Goal: Transaction & Acquisition: Subscribe to service/newsletter

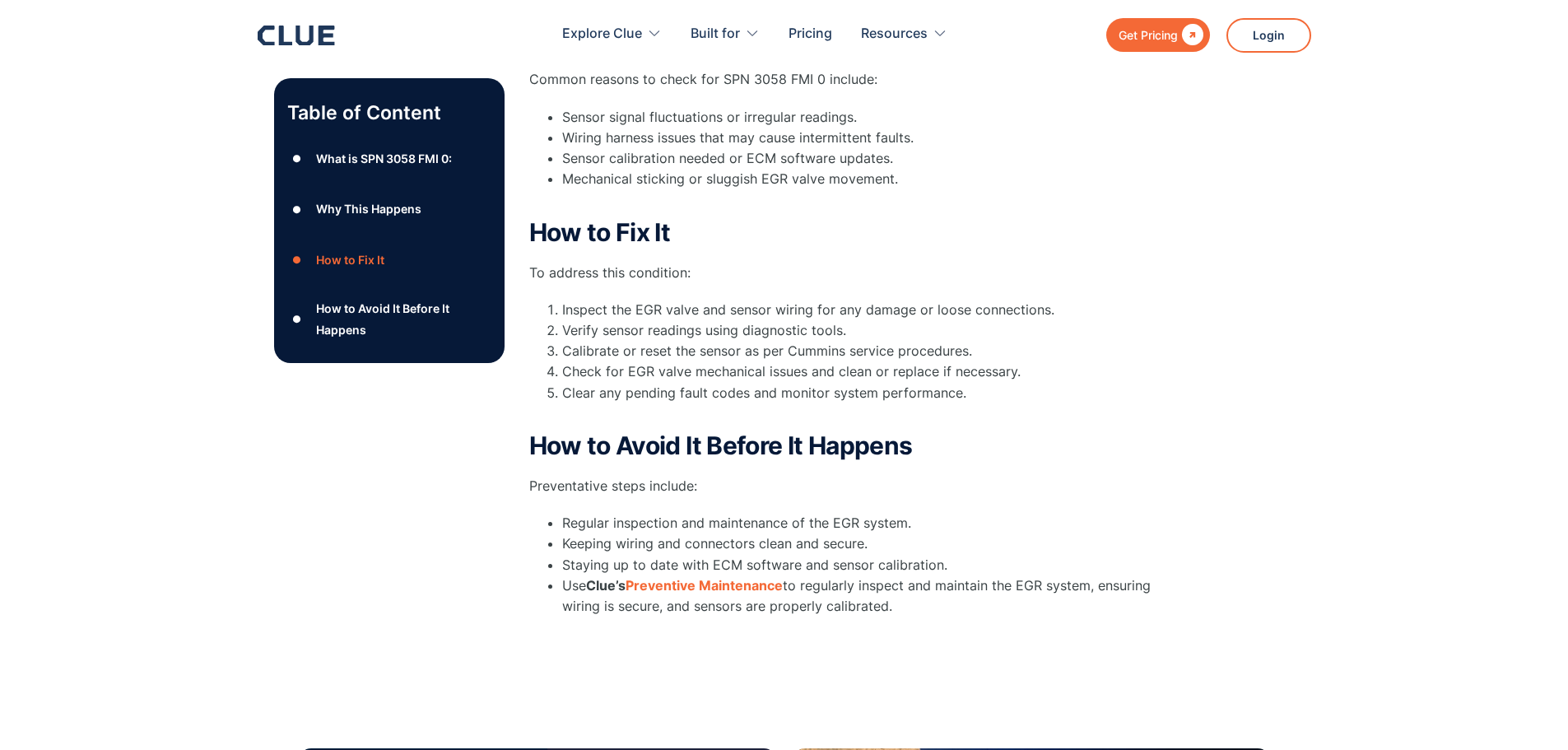
scroll to position [577, 0]
click at [691, 577] on strong "Preventive Maintenance" at bounding box center [704, 585] width 157 height 17
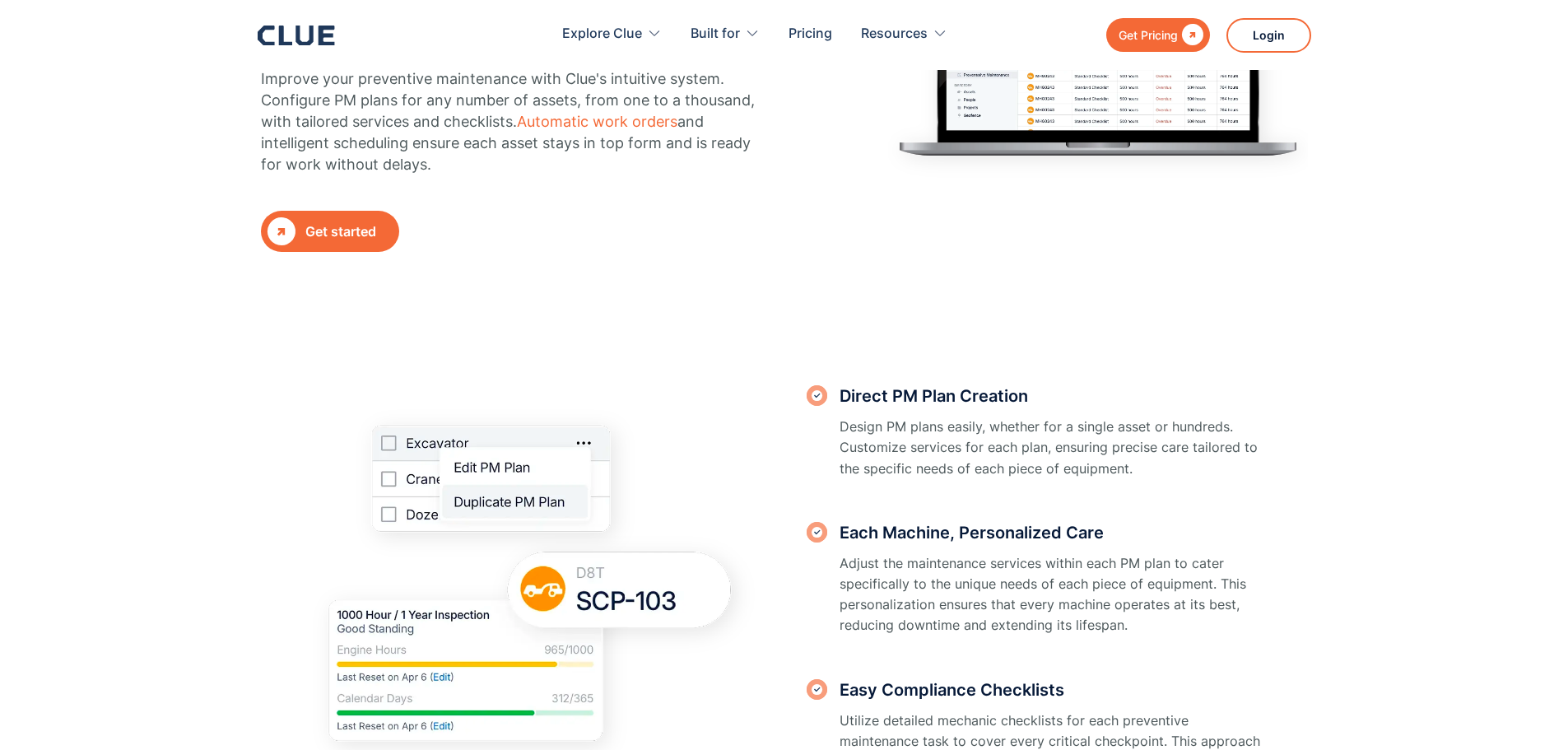
scroll to position [247, 0]
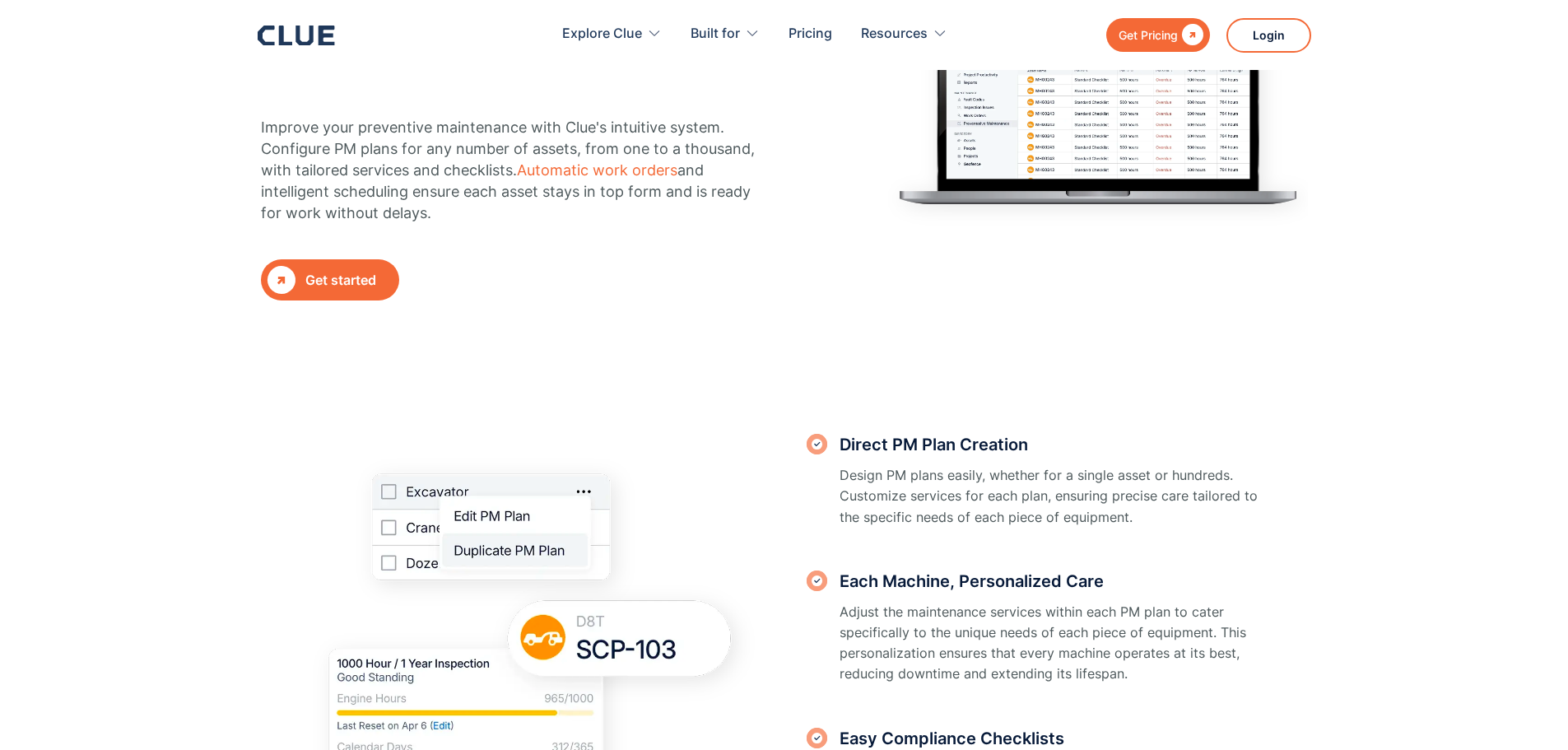
click at [354, 275] on div "Get started" at bounding box center [349, 280] width 87 height 21
